Goal: Task Accomplishment & Management: Manage account settings

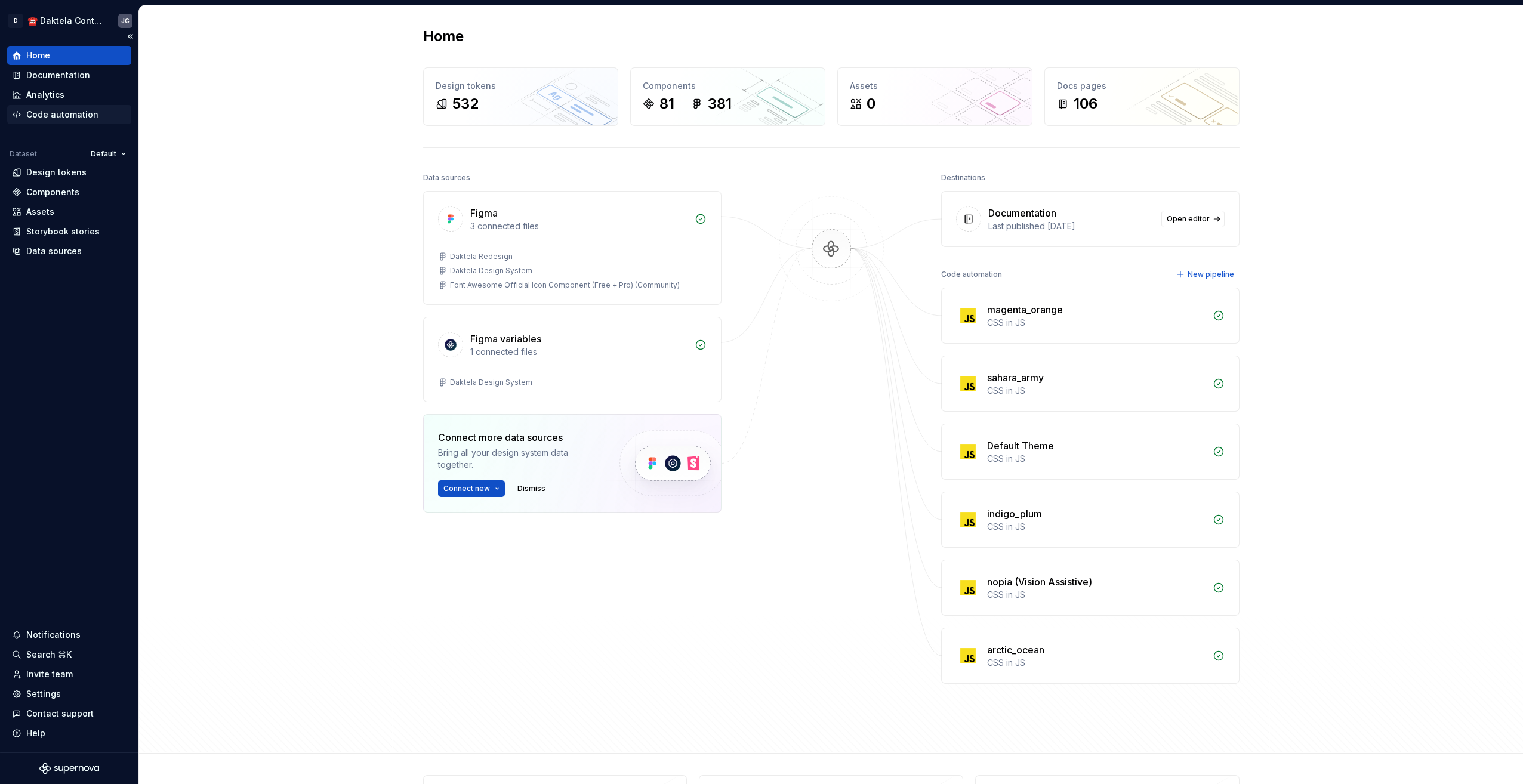
click at [52, 109] on div "Code automation" at bounding box center [62, 115] width 72 height 12
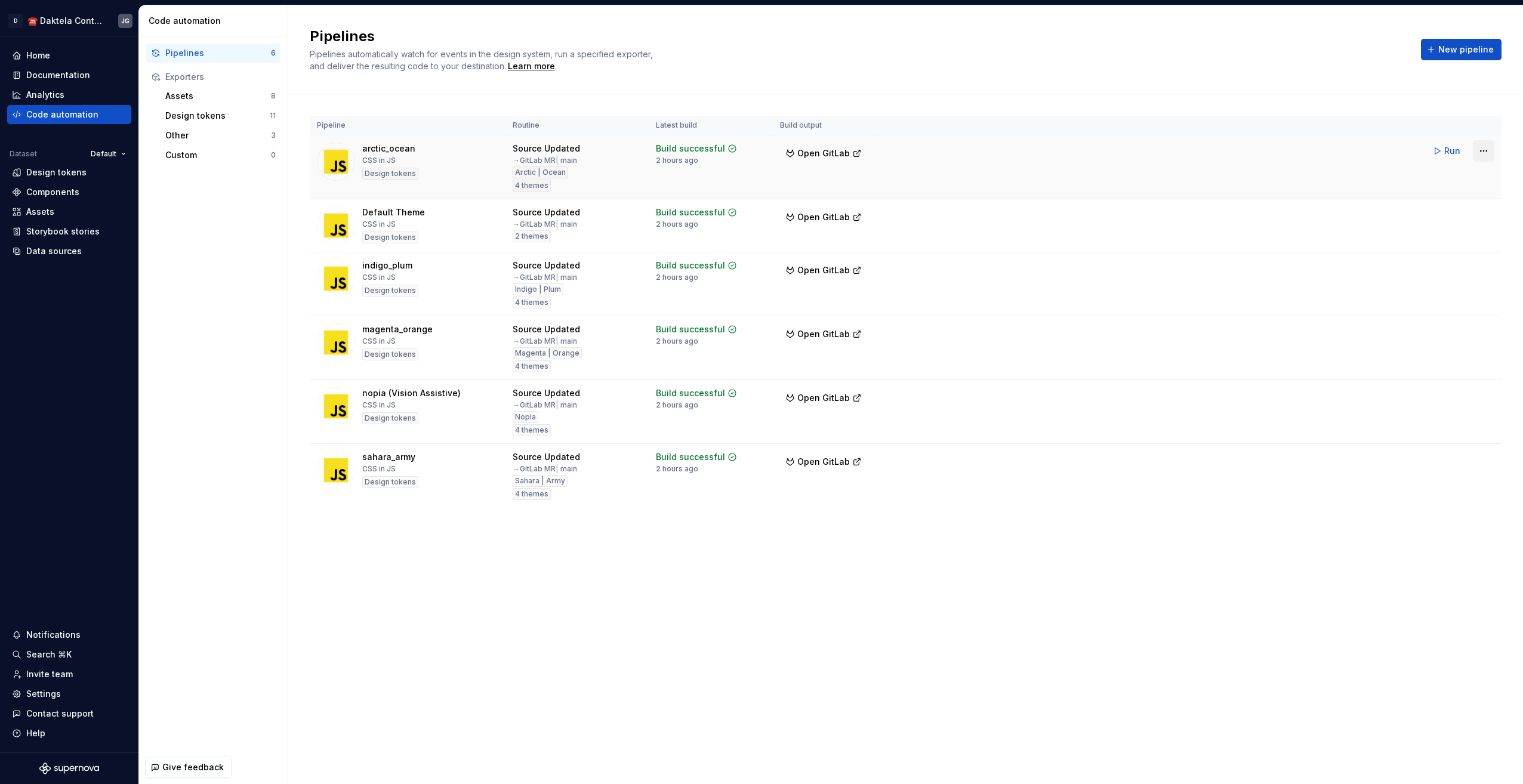
click at [1487, 156] on html "D ☎️ Daktela Contact Centre JG Home Documentation Analytics Code automation Dat…" at bounding box center [762, 392] width 1523 height 784
click at [1433, 177] on div "Edit pipeline" at bounding box center [1468, 177] width 102 height 12
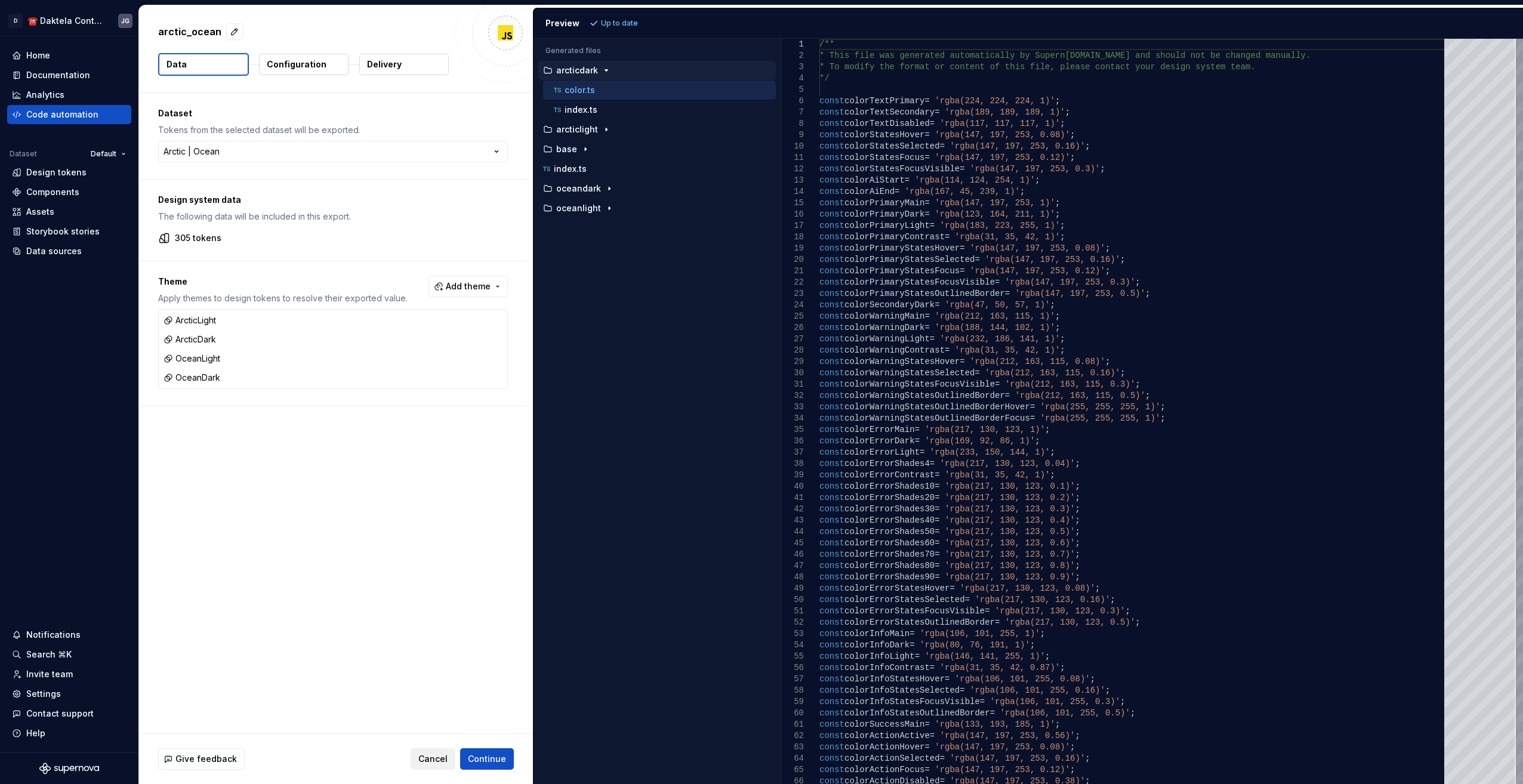
click at [434, 763] on span "Cancel" at bounding box center [433, 759] width 29 height 12
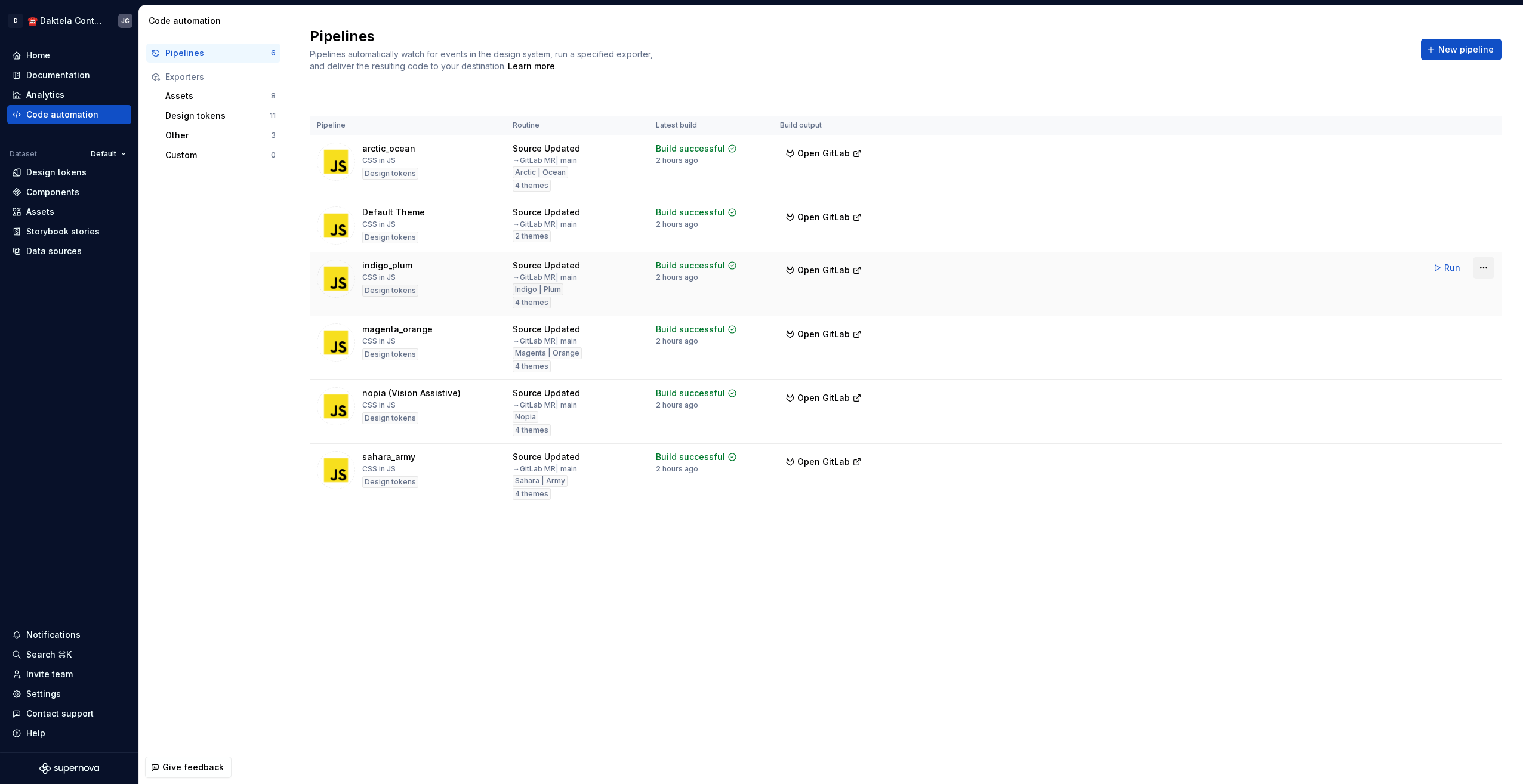
click at [1486, 269] on html "D ☎️ Daktela Contact Centre JG Home Documentation Analytics Code automation Dat…" at bounding box center [762, 392] width 1523 height 784
click at [1436, 288] on div "Edit pipeline" at bounding box center [1468, 294] width 102 height 12
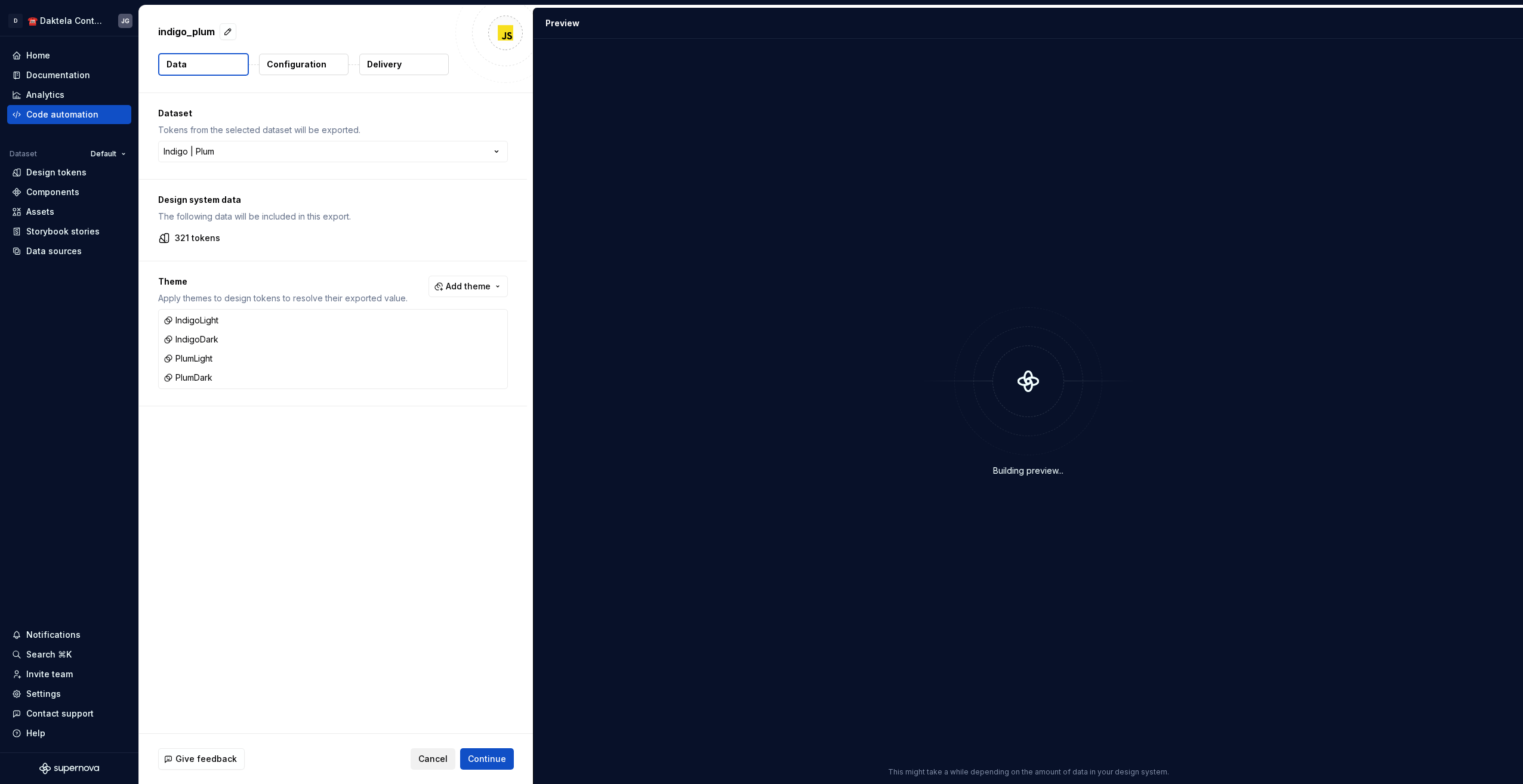
click at [439, 758] on span "Cancel" at bounding box center [433, 759] width 29 height 12
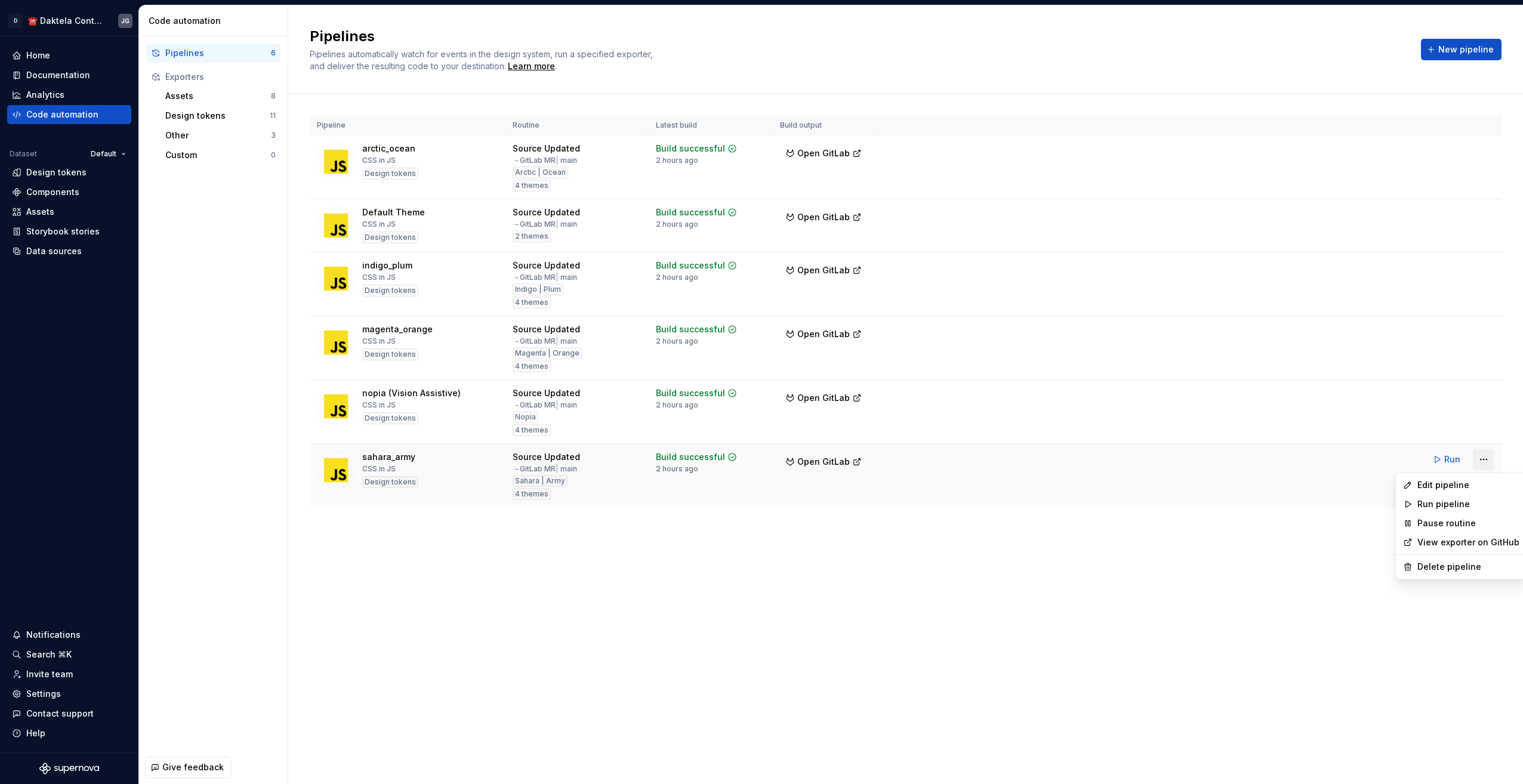
click at [1485, 461] on html "D ☎️ Daktela Contact Centre JG Home Documentation Analytics Code automation Dat…" at bounding box center [762, 392] width 1523 height 784
click at [1459, 484] on div "Edit pipeline" at bounding box center [1468, 485] width 102 height 12
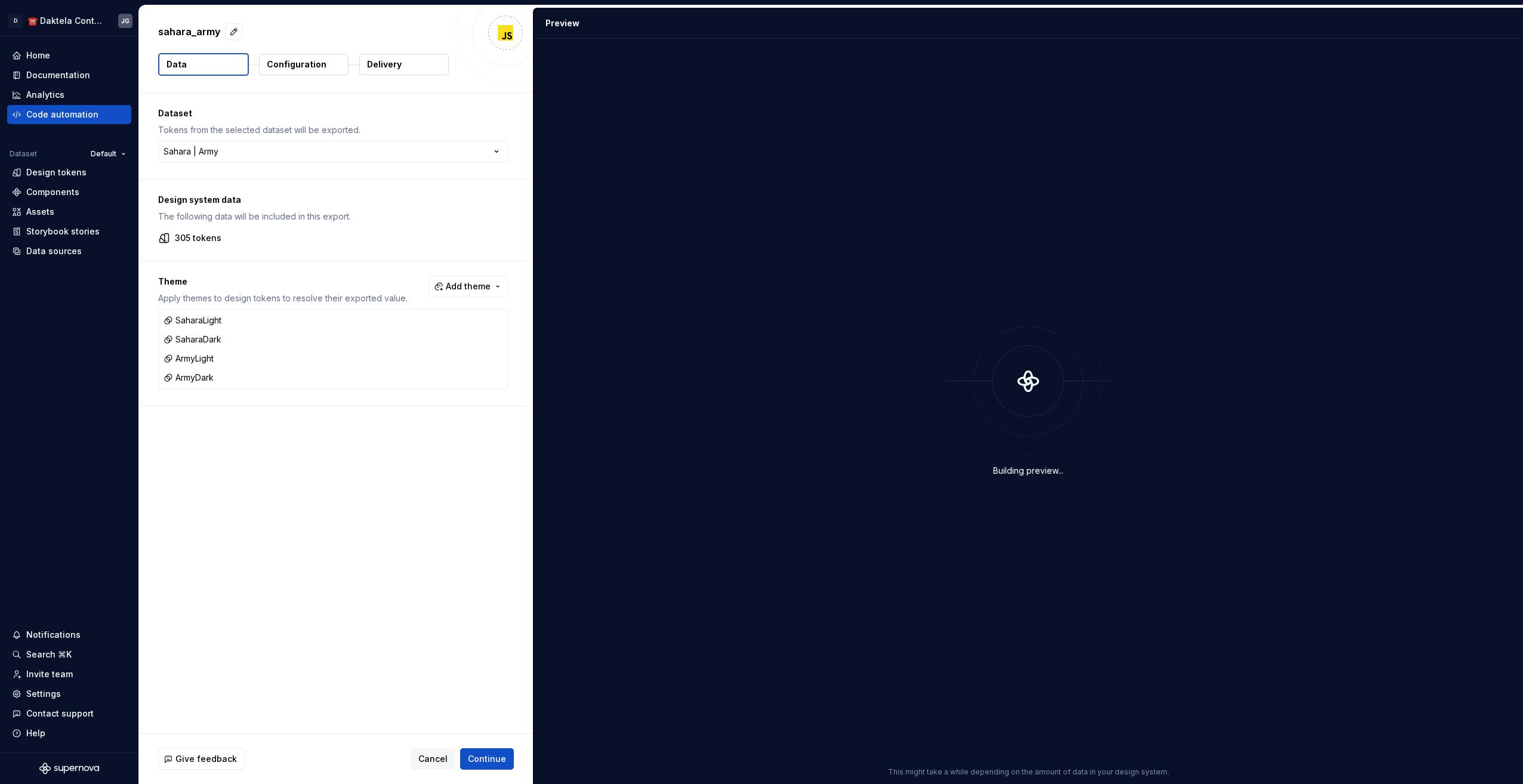
click at [439, 756] on span "Cancel" at bounding box center [433, 759] width 29 height 12
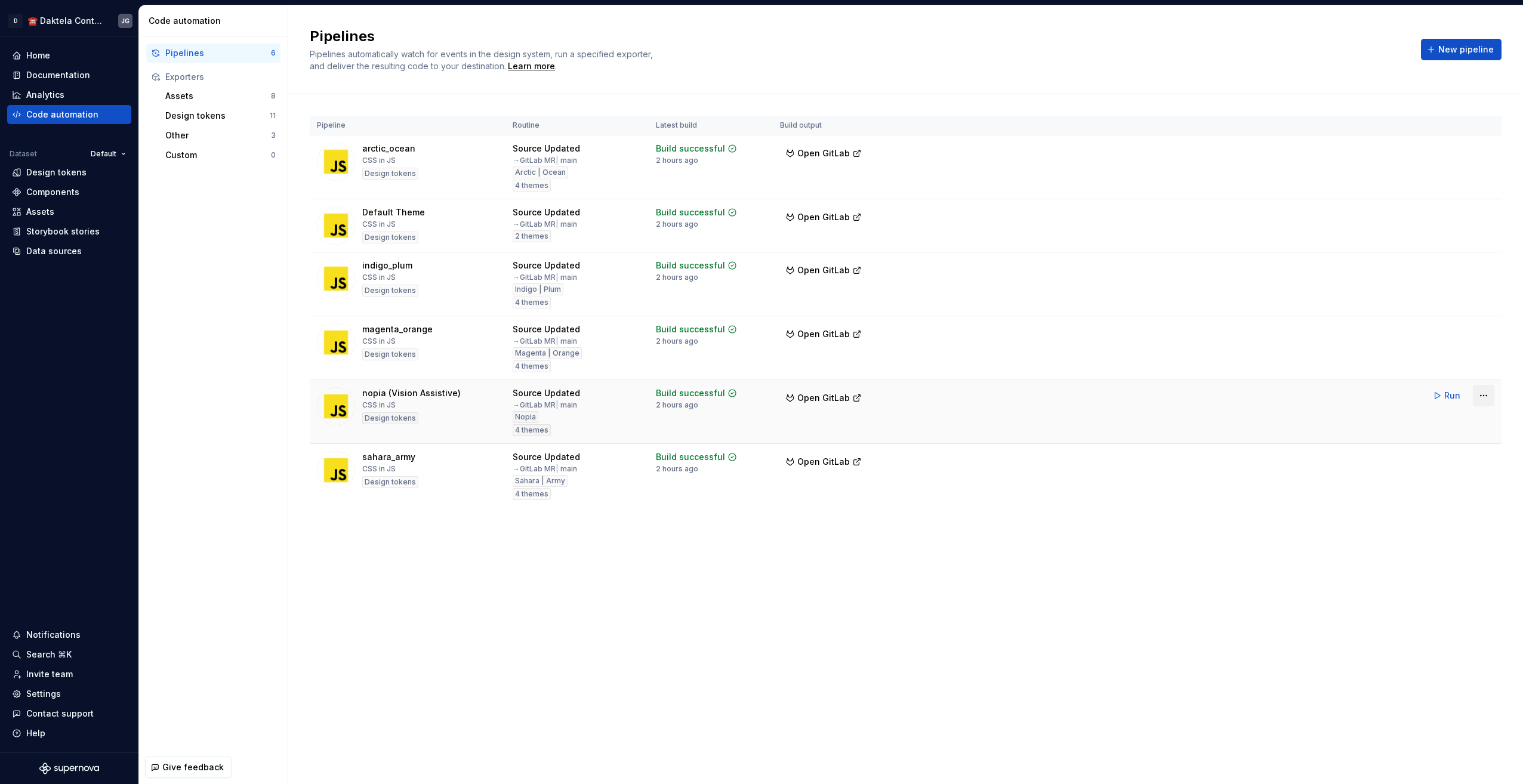
click at [1486, 398] on html "D ☎️ Daktela Contact Centre JG Home Documentation Analytics Code automation Dat…" at bounding box center [762, 392] width 1523 height 784
click at [1279, 529] on html "D ☎️ Daktela Contact Centre JG Home Documentation Analytics Code automation Dat…" at bounding box center [762, 392] width 1523 height 784
click at [1485, 150] on html "D ☎️ Daktela Contact Centre JG Home Documentation Analytics Code automation Dat…" at bounding box center [762, 392] width 1523 height 784
click at [1433, 263] on div "Delete pipeline" at bounding box center [1468, 258] width 102 height 12
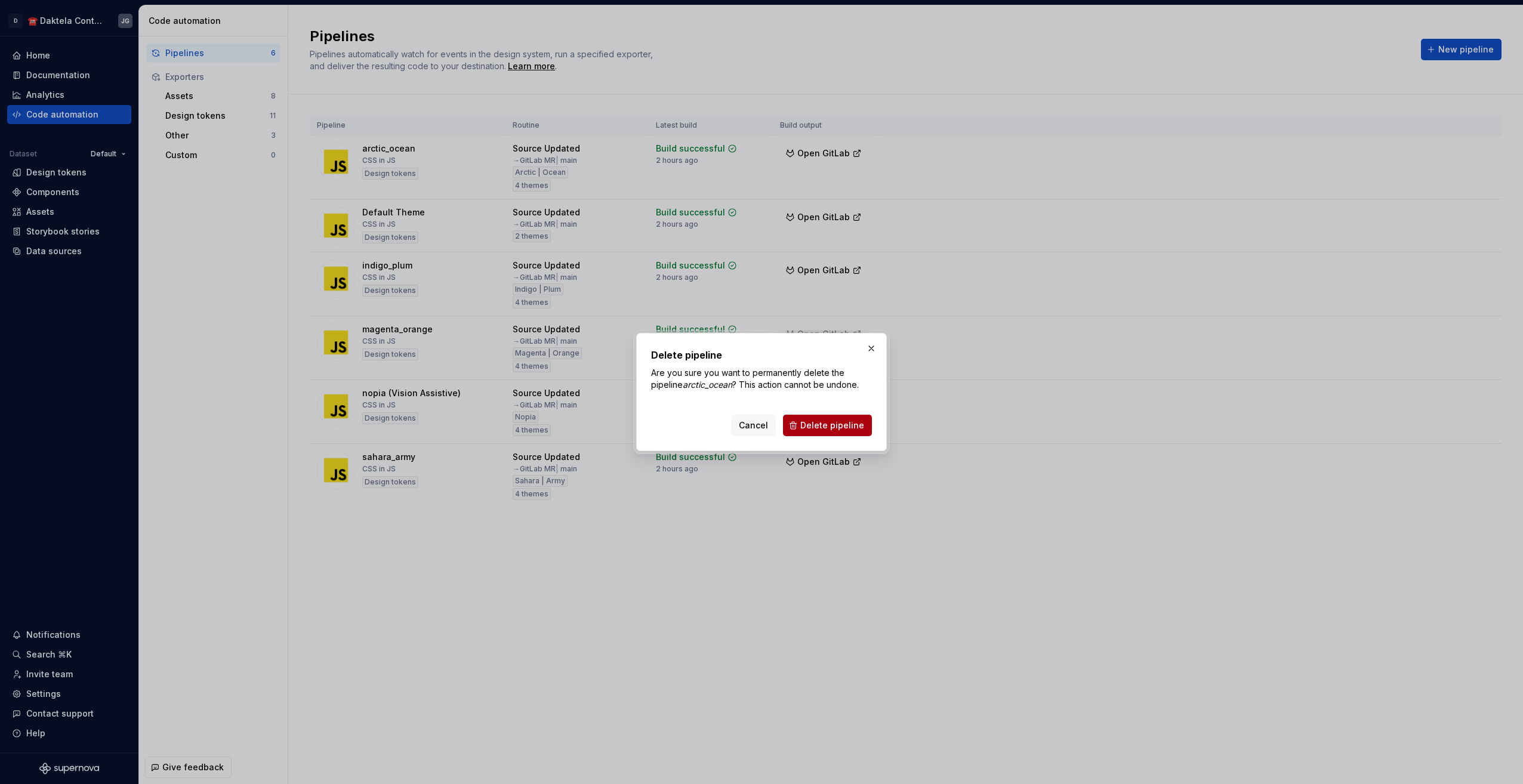
click at [824, 420] on span "Delete pipeline" at bounding box center [832, 426] width 64 height 12
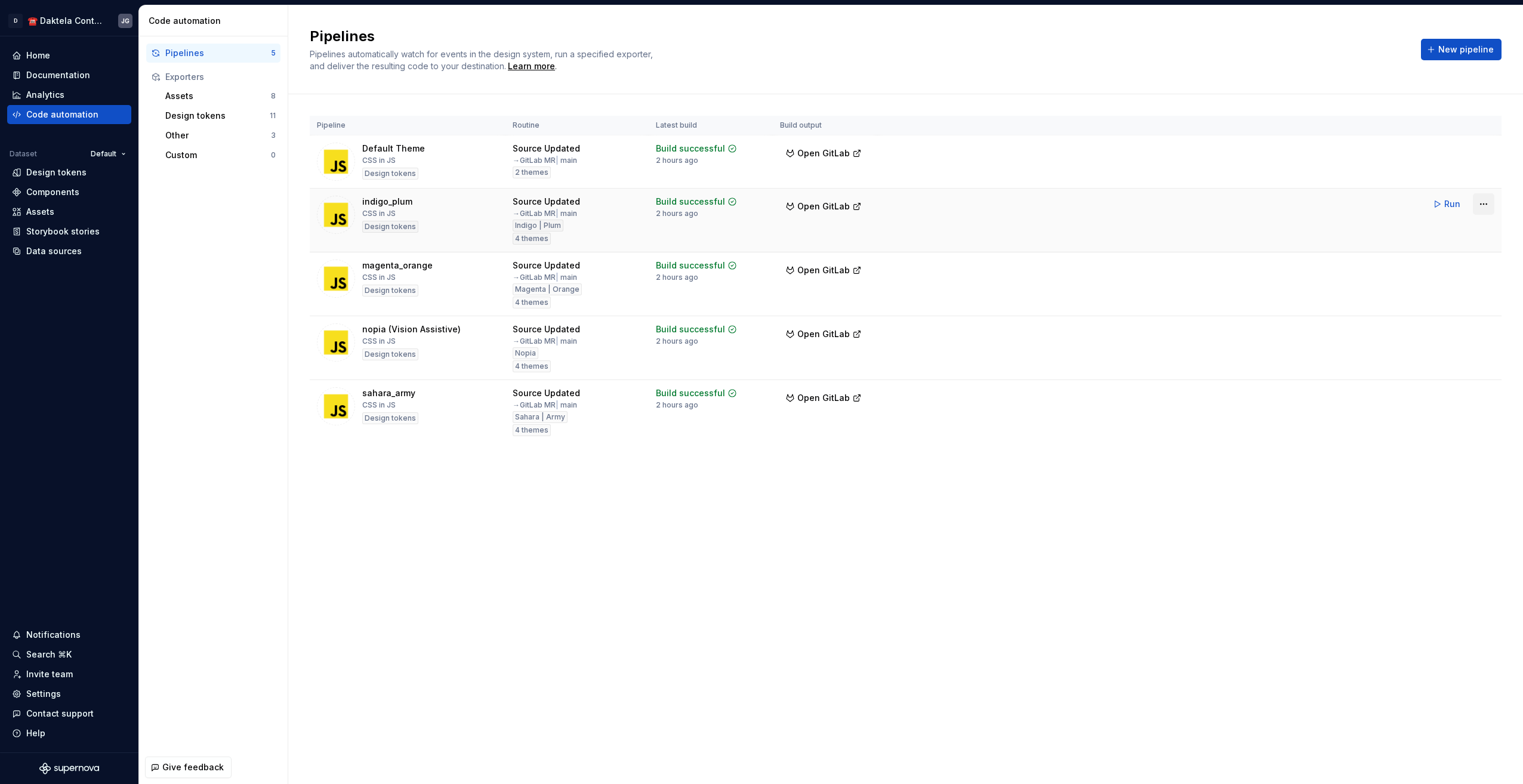
click at [1491, 205] on html "D ☎️ Daktela Contact Centre JG Home Documentation Analytics Code automation Dat…" at bounding box center [762, 392] width 1523 height 784
click at [1436, 316] on div "Delete pipeline" at bounding box center [1468, 311] width 102 height 12
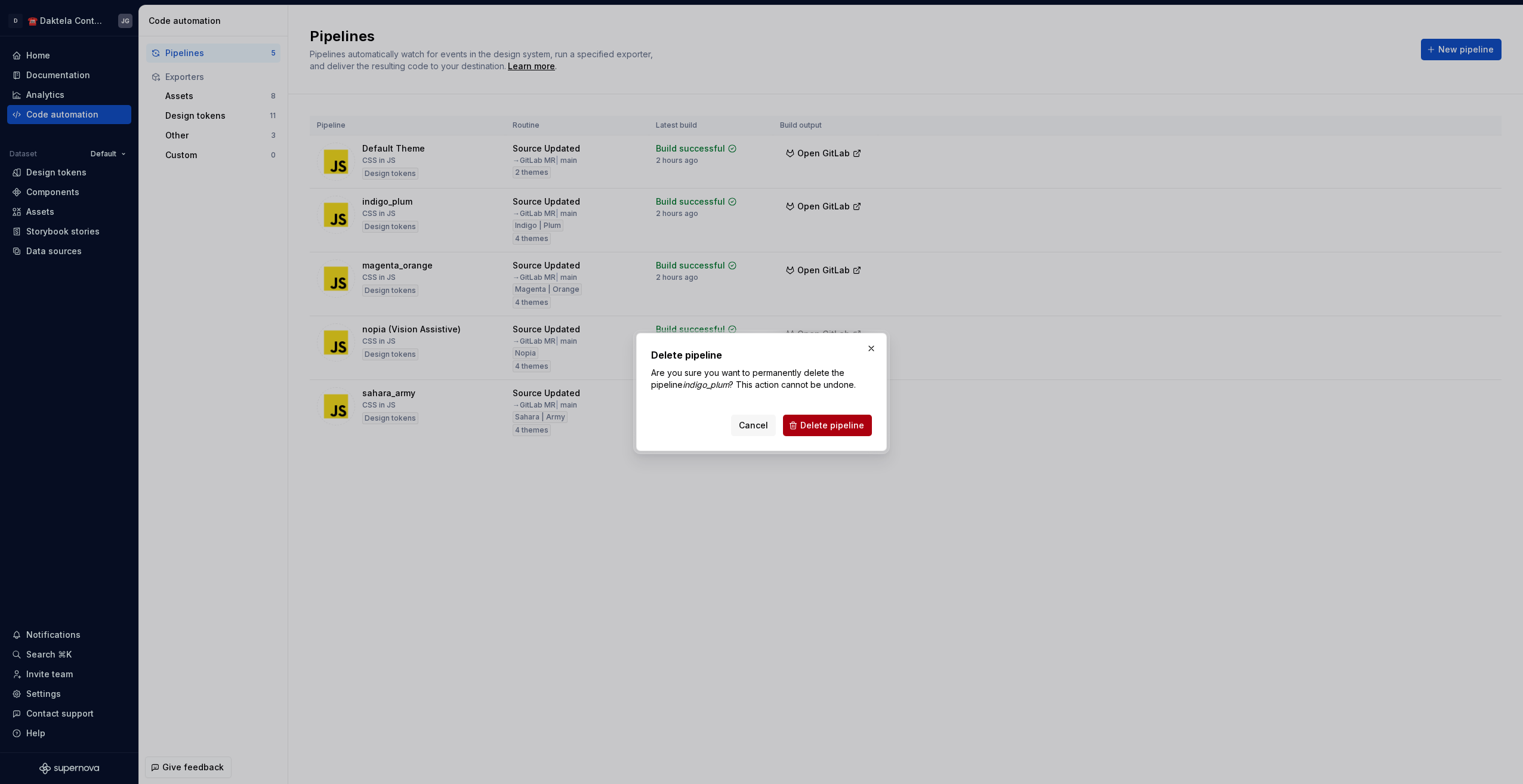
click at [819, 426] on span "Delete pipeline" at bounding box center [832, 426] width 64 height 12
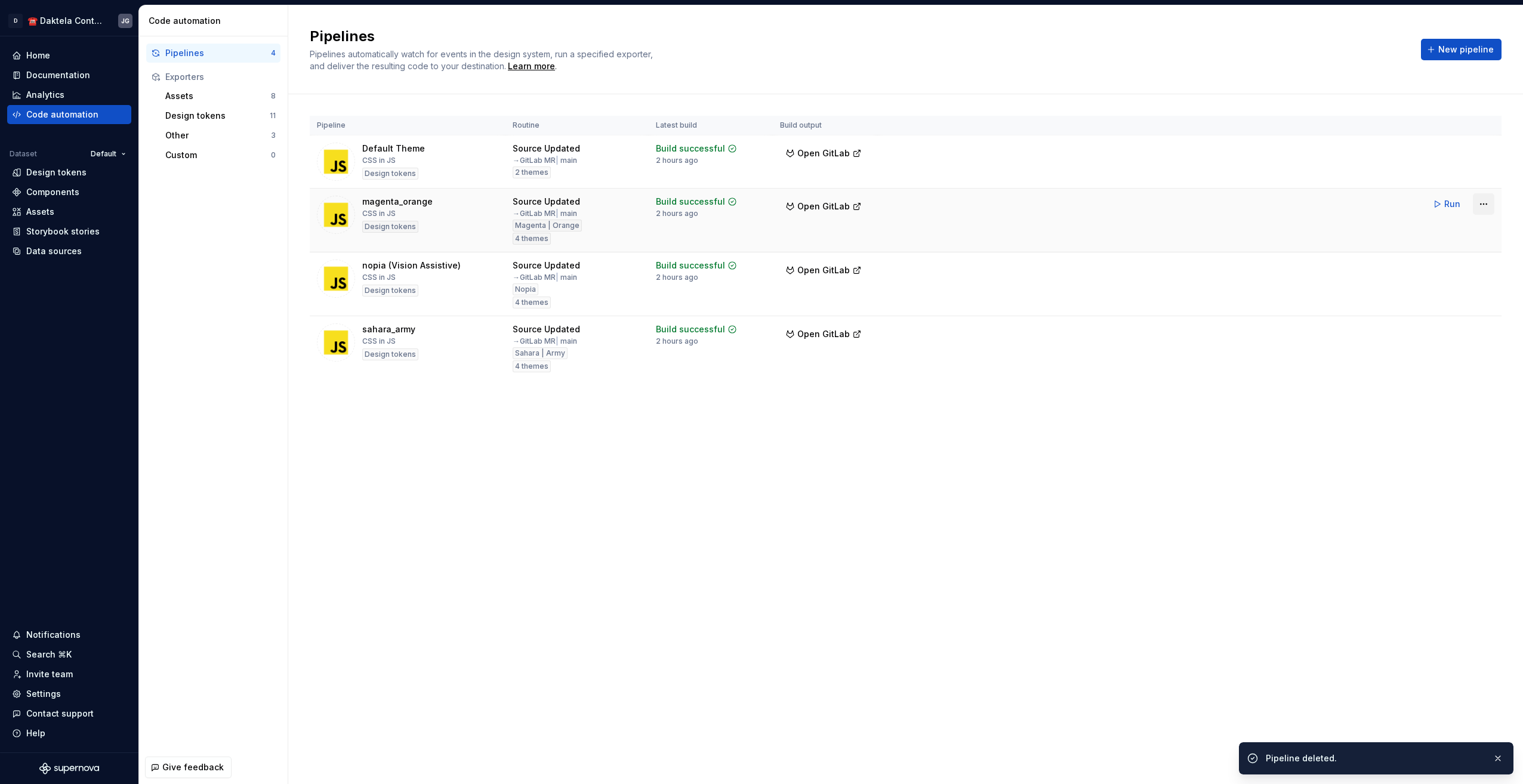
click at [1489, 205] on html "D ☎️ Daktela Contact Centre JG Home Documentation Analytics Code automation Dat…" at bounding box center [762, 392] width 1523 height 784
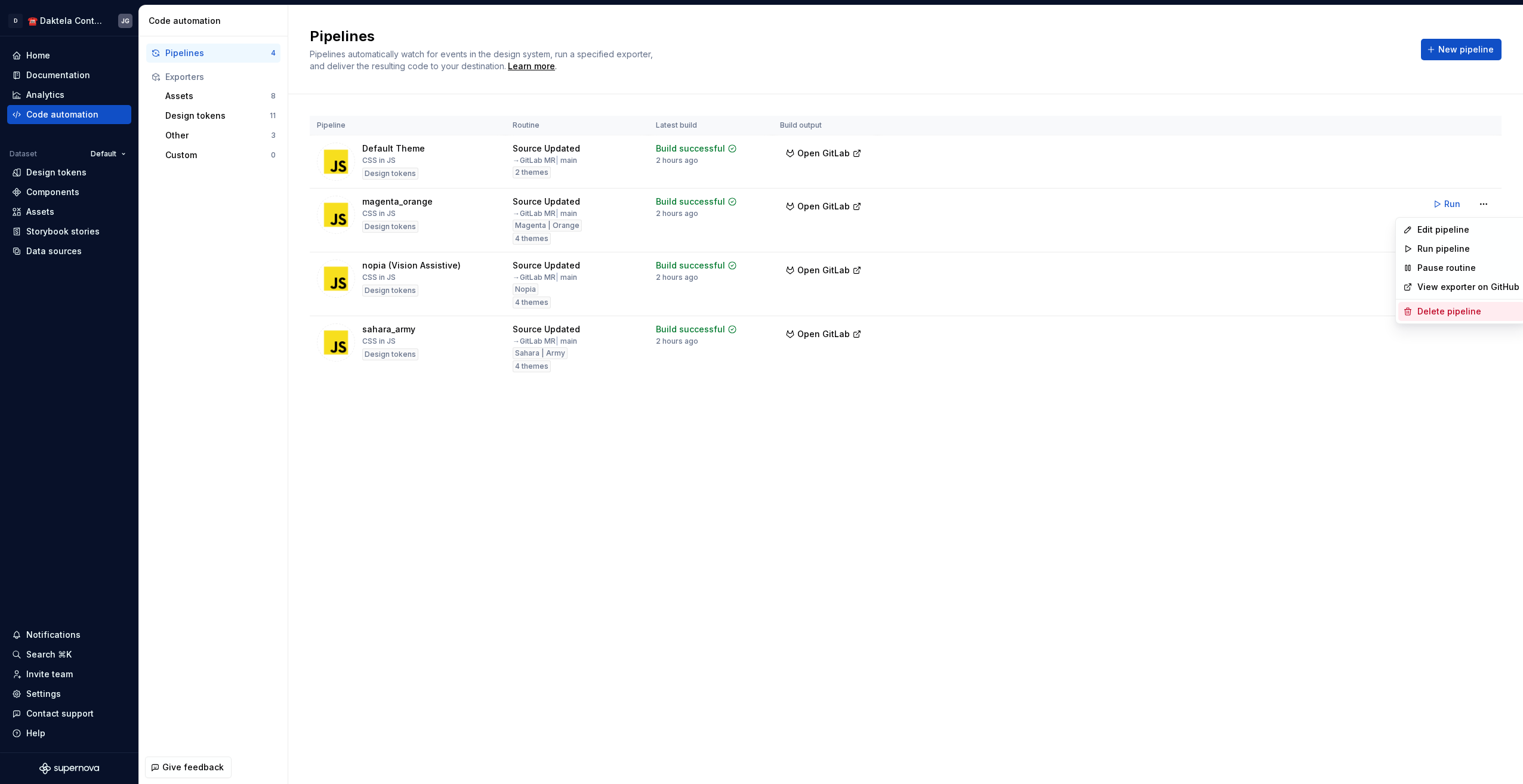
click at [1419, 313] on div "Delete pipeline" at bounding box center [1468, 311] width 102 height 12
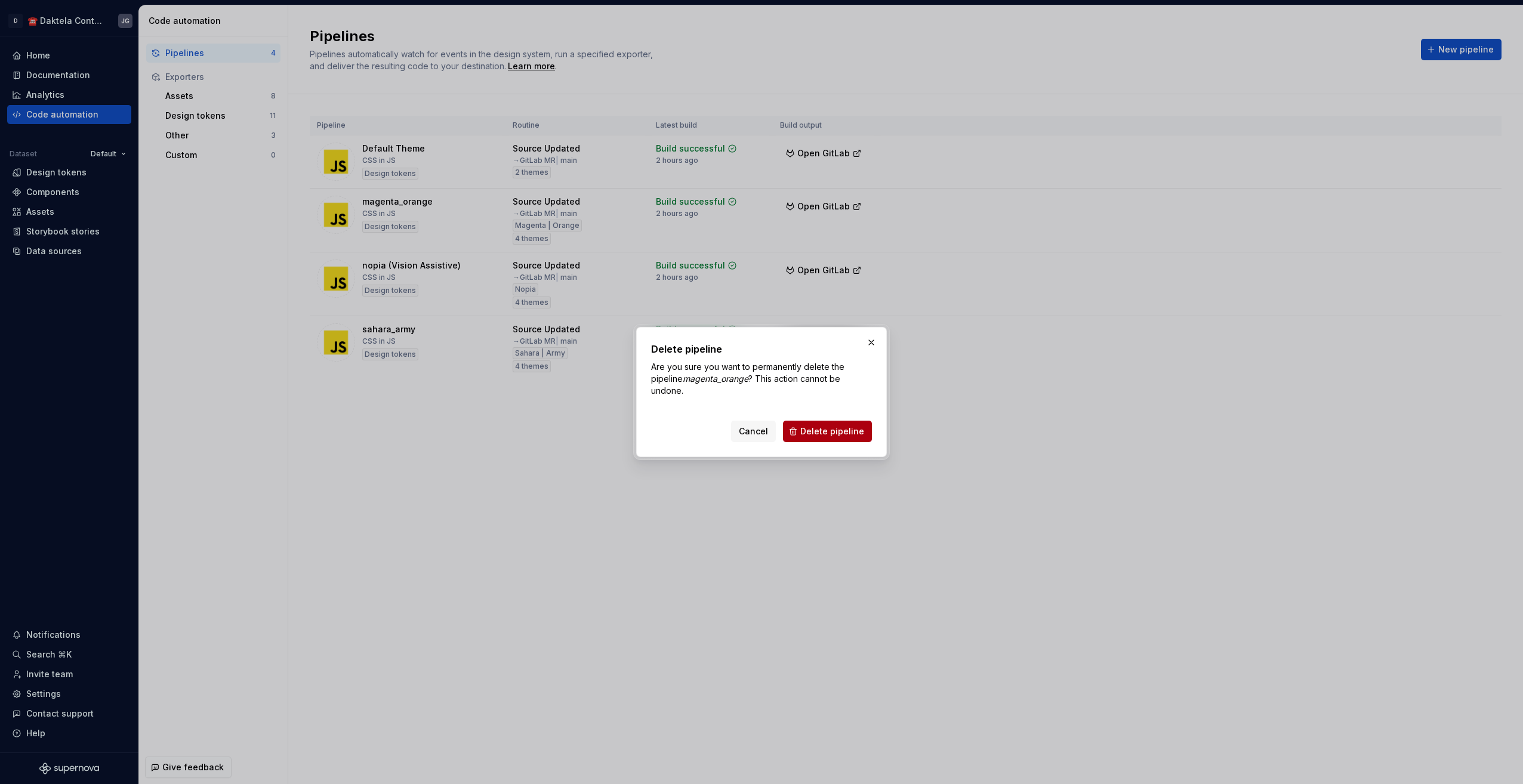
click at [835, 430] on span "Delete pipeline" at bounding box center [832, 431] width 64 height 12
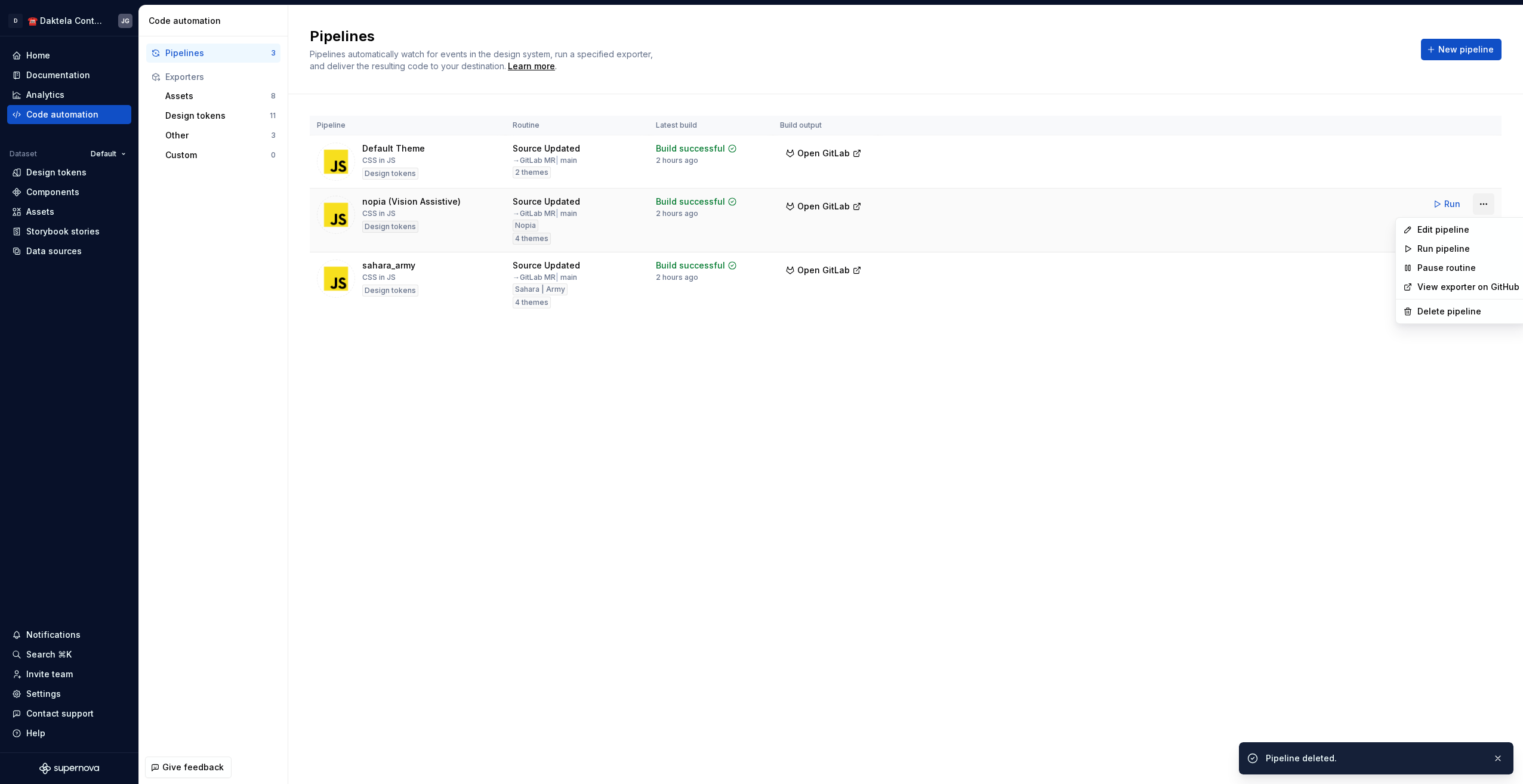
click at [1488, 203] on html "D ☎️ Daktela Contact Centre JG Home Documentation Analytics Code automation Dat…" at bounding box center [762, 392] width 1523 height 784
click at [1434, 306] on div "Delete pipeline" at bounding box center [1468, 311] width 102 height 12
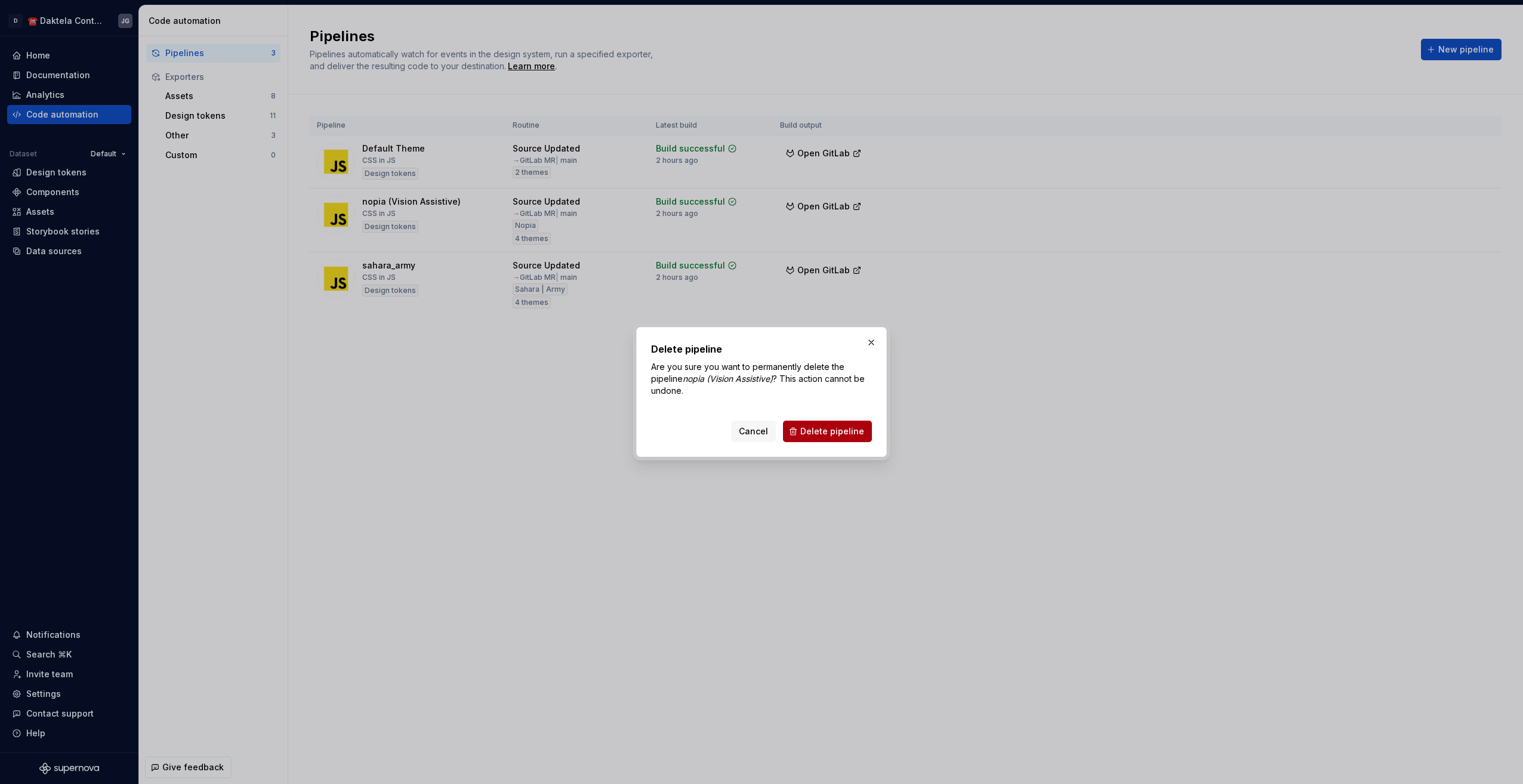
click at [821, 438] on button "Delete pipeline" at bounding box center [827, 431] width 89 height 21
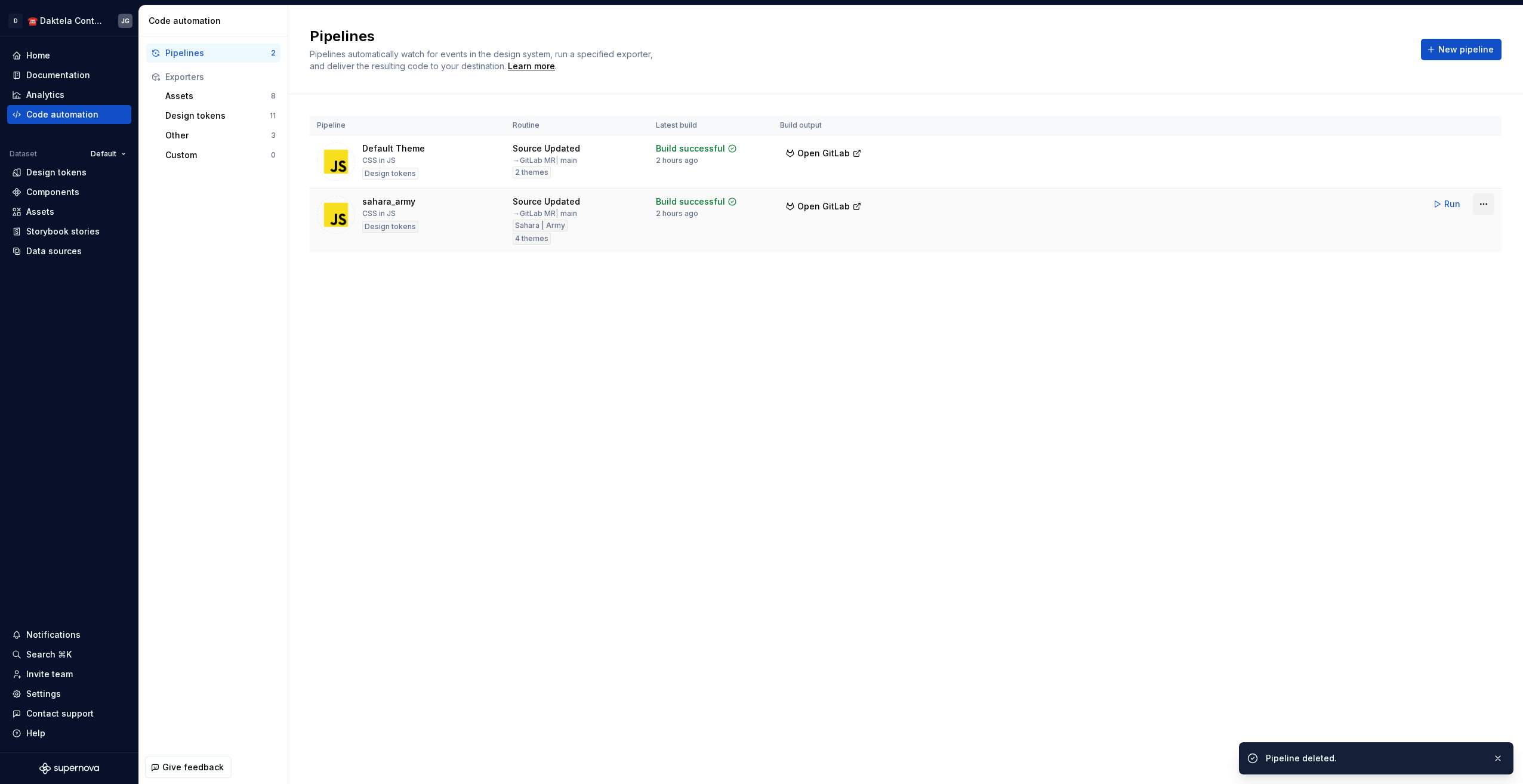
click at [1482, 203] on html "D ☎️ Daktela Contact Centre JG Home Documentation Analytics Code automation Dat…" at bounding box center [762, 392] width 1523 height 784
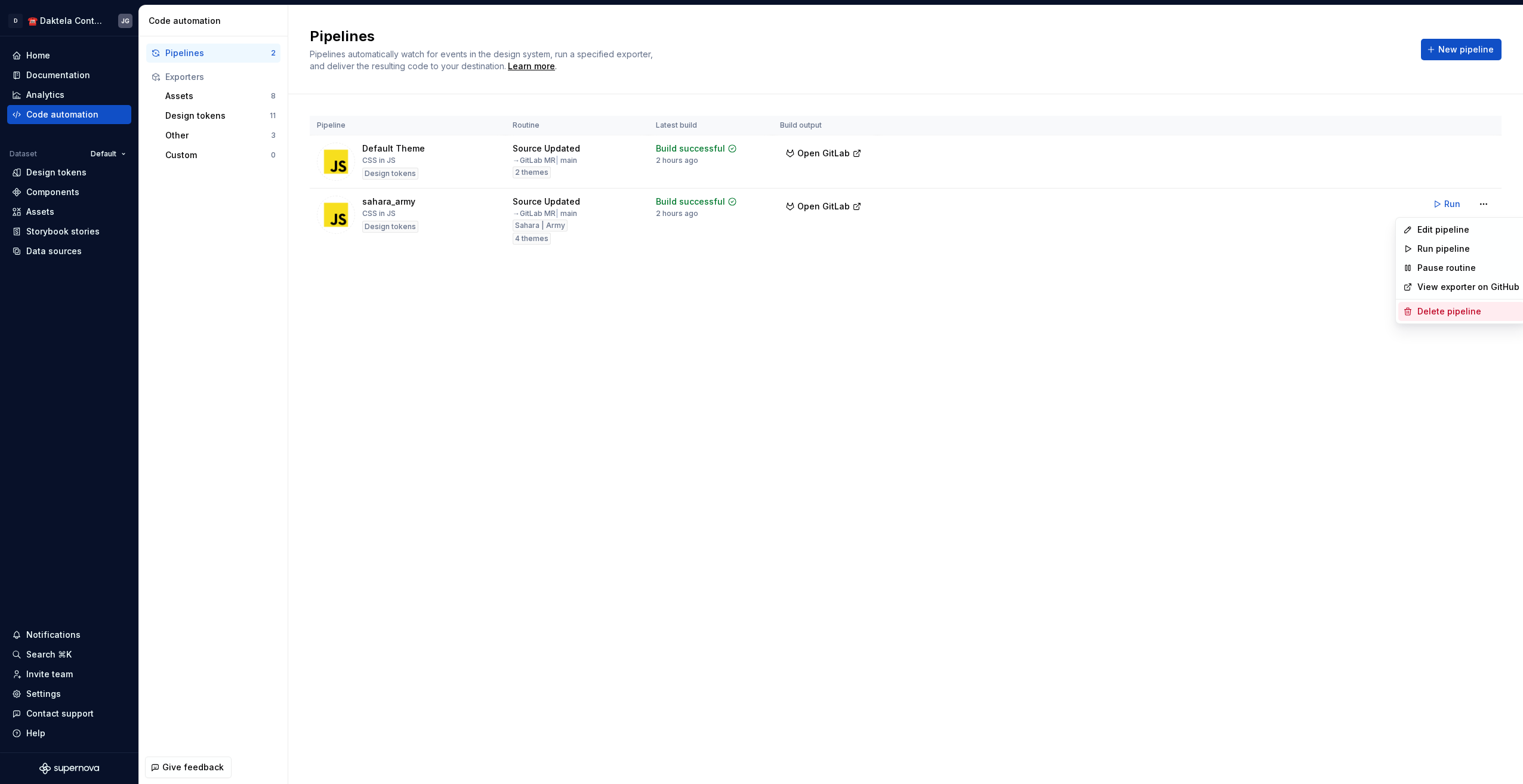
click at [1425, 309] on div "Delete pipeline" at bounding box center [1468, 311] width 102 height 12
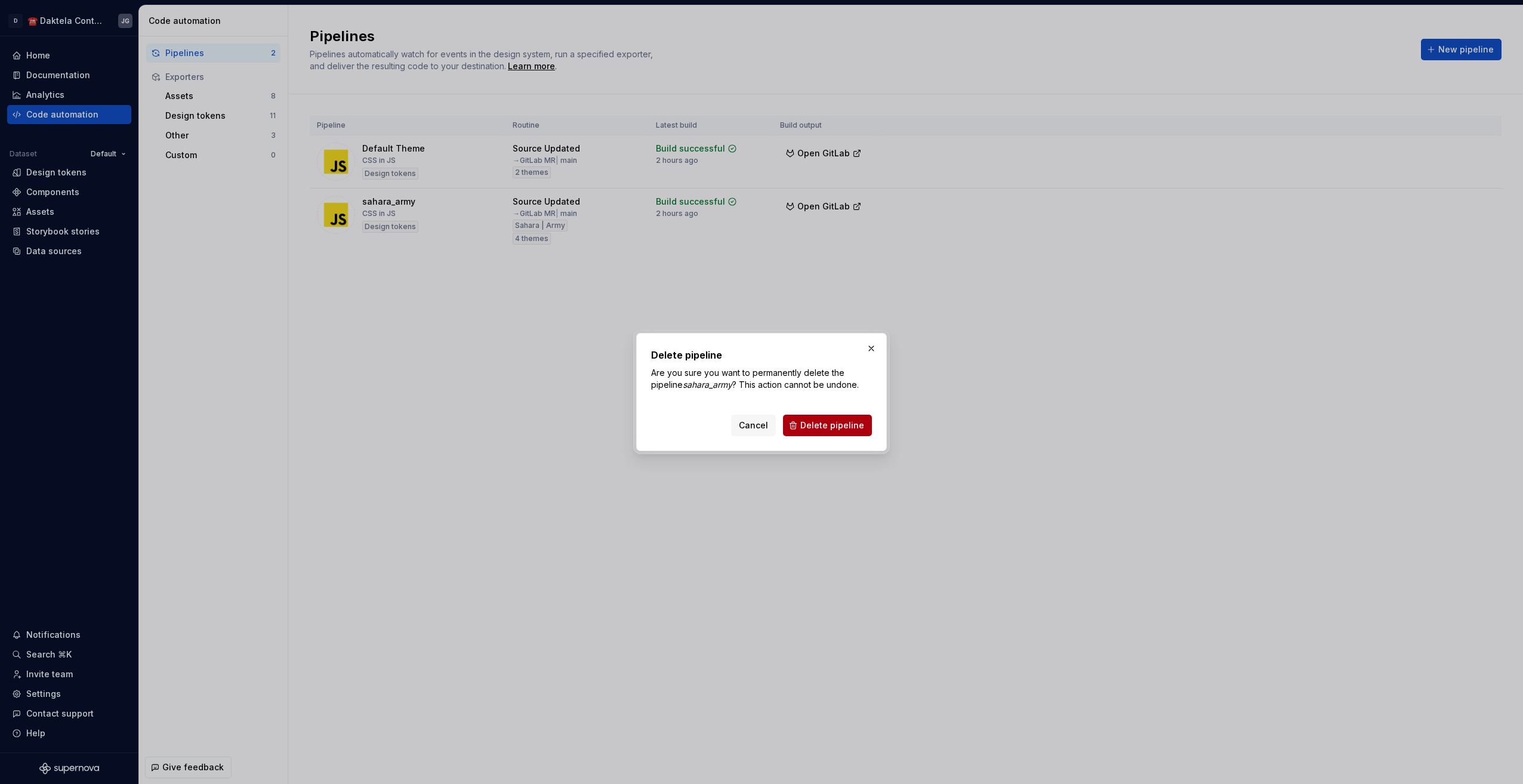
click at [853, 426] on span "Delete pipeline" at bounding box center [832, 426] width 64 height 12
